Goal: Communication & Community: Answer question/provide support

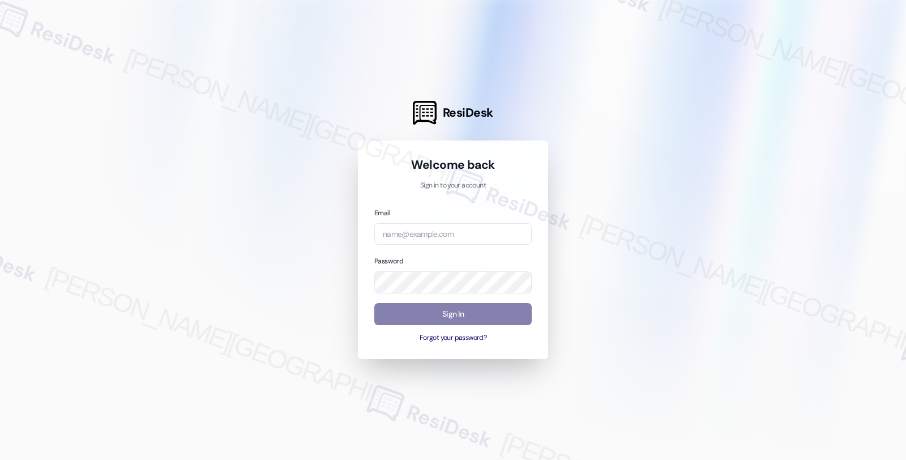
click at [401, 241] on input "email" at bounding box center [452, 234] width 157 height 22
type input "automated-surveys-twelve_rivers_management-fides.[PERSON_NAME]@twelve_rivers_[D…"
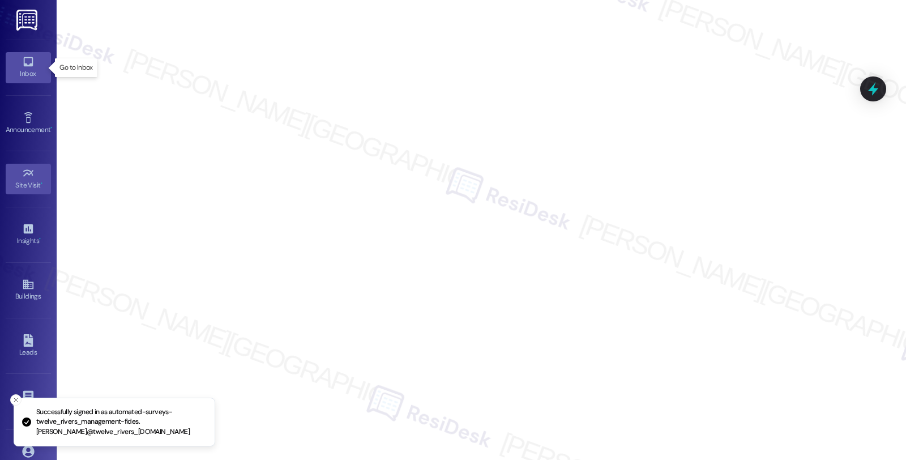
click at [31, 80] on link "Inbox" at bounding box center [28, 67] width 45 height 31
